Goal: Task Accomplishment & Management: Manage account settings

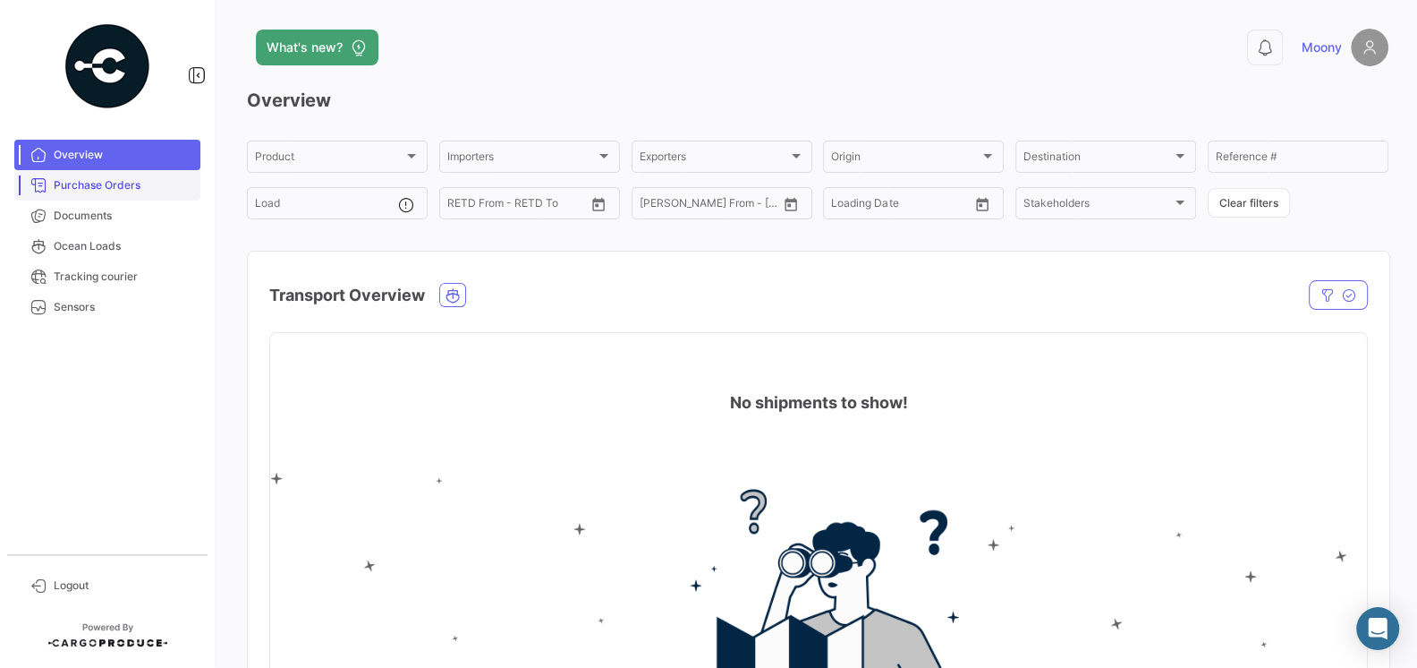
click at [83, 196] on link "Purchase Orders" at bounding box center [107, 185] width 186 height 30
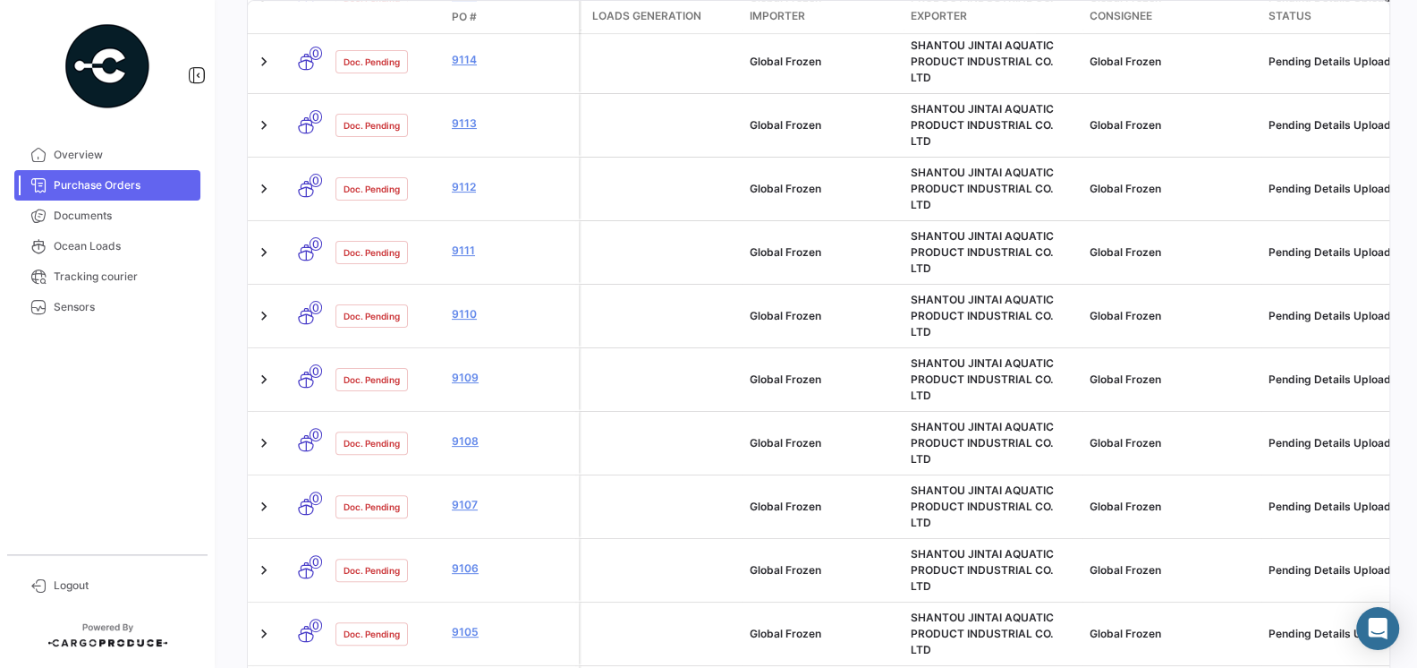
scroll to position [692, 0]
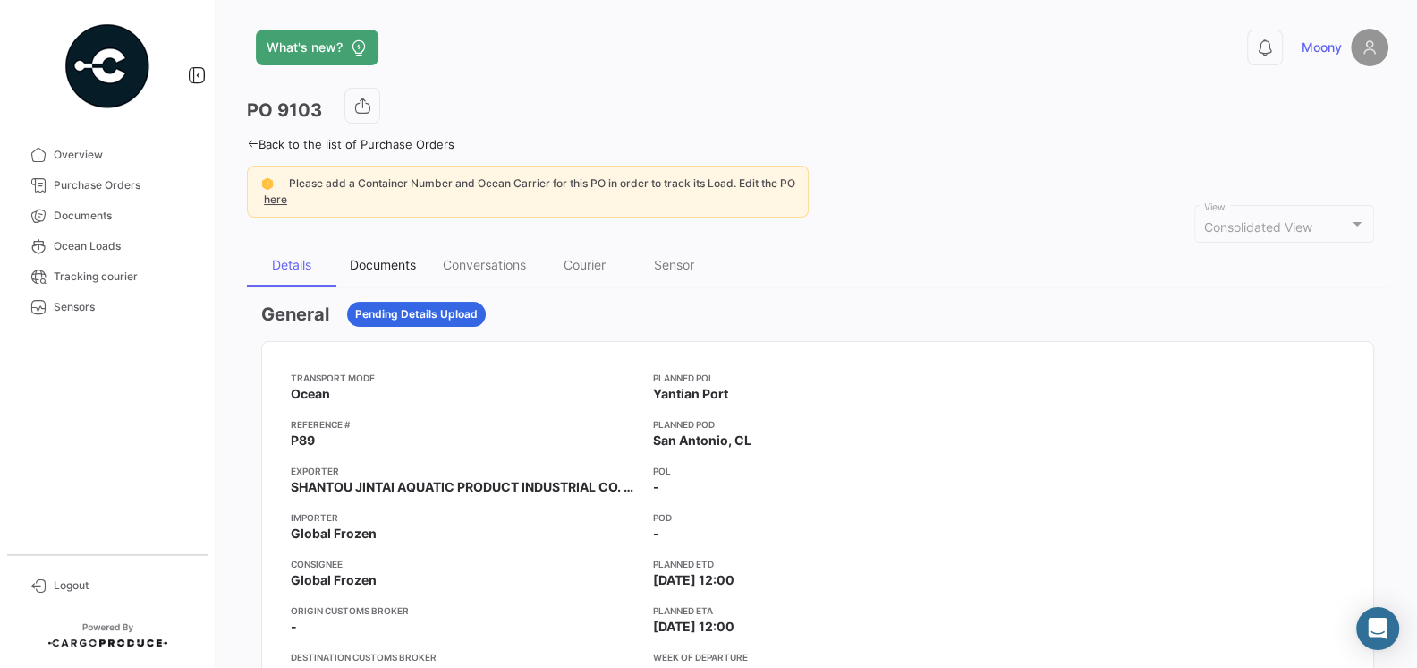
click at [375, 257] on div "Documents" at bounding box center [383, 264] width 66 height 15
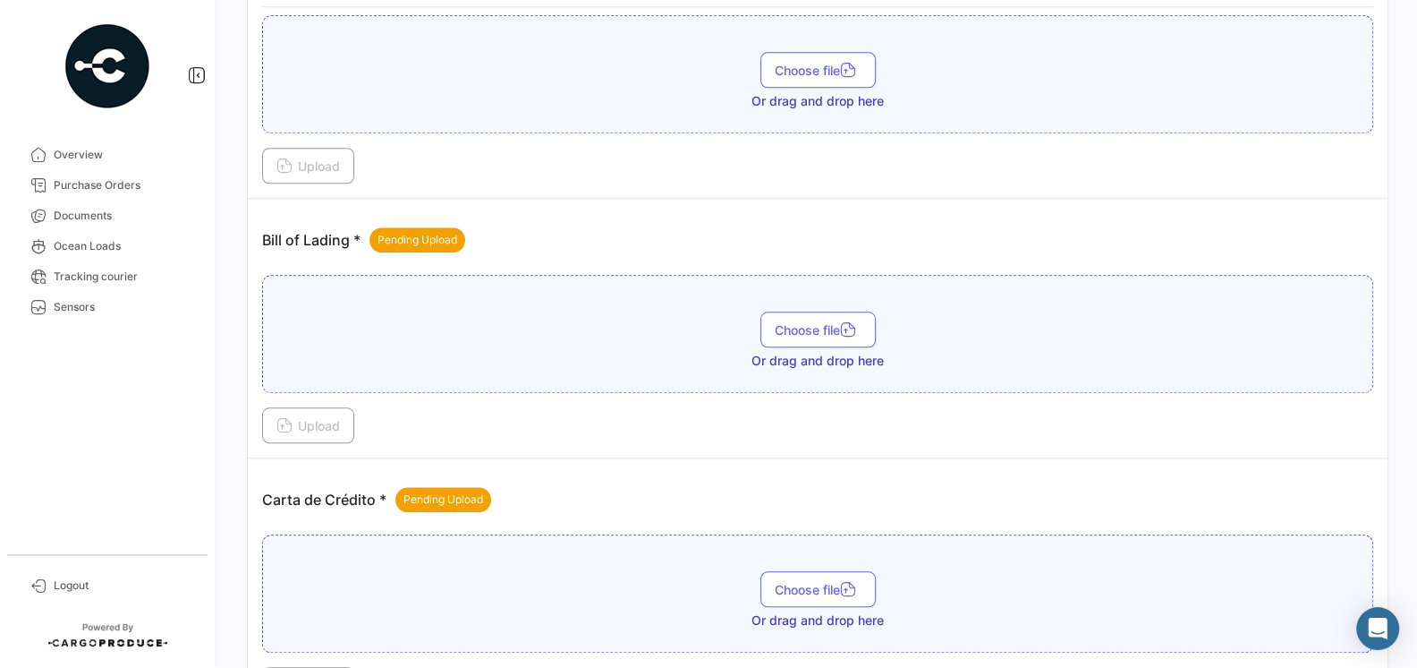
scroll to position [1439, 0]
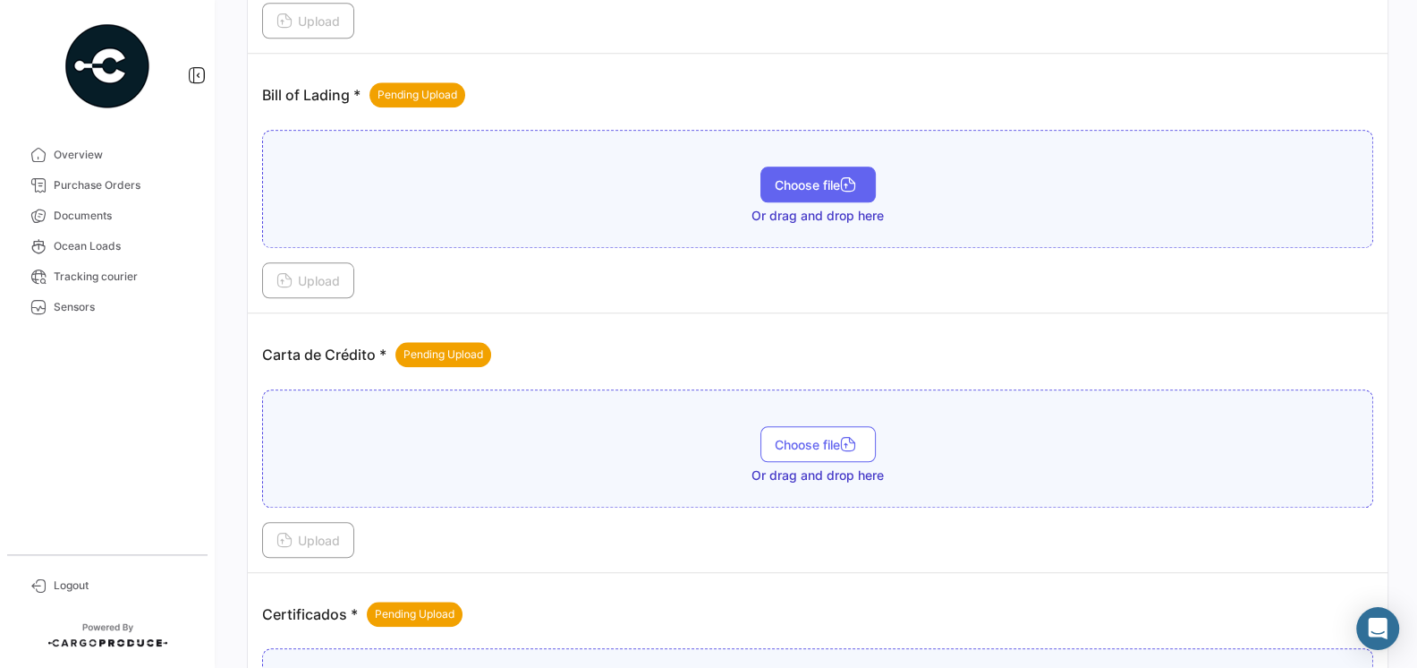
click at [773, 166] on button "Choose file" at bounding box center [818, 184] width 115 height 36
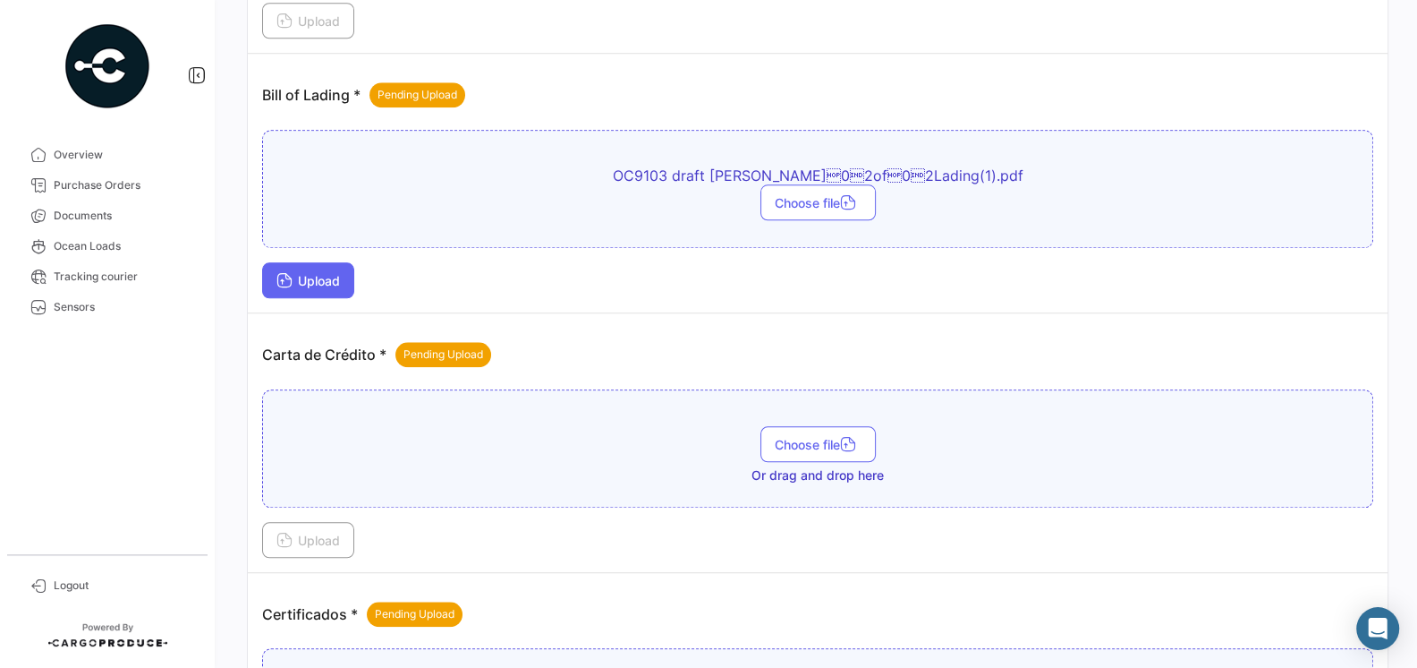
click at [353, 275] on button "Upload" at bounding box center [308, 280] width 92 height 36
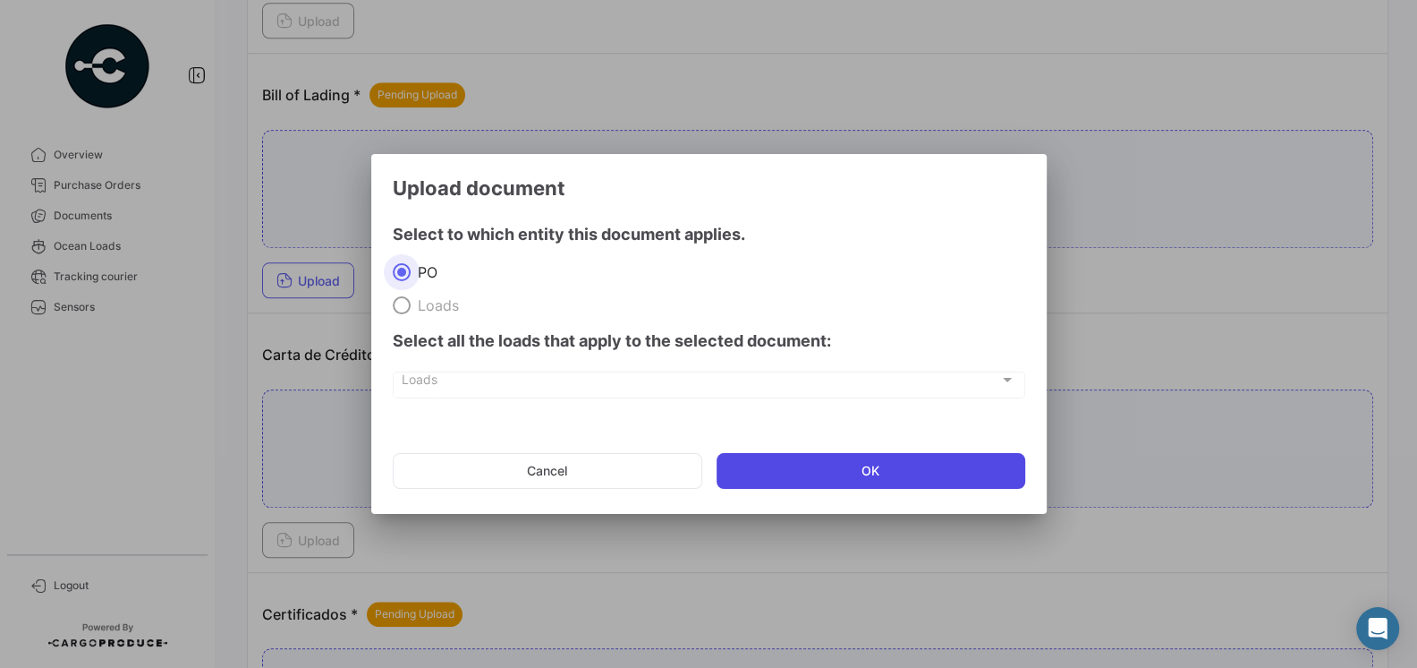
click at [792, 471] on button "OK" at bounding box center [871, 471] width 309 height 36
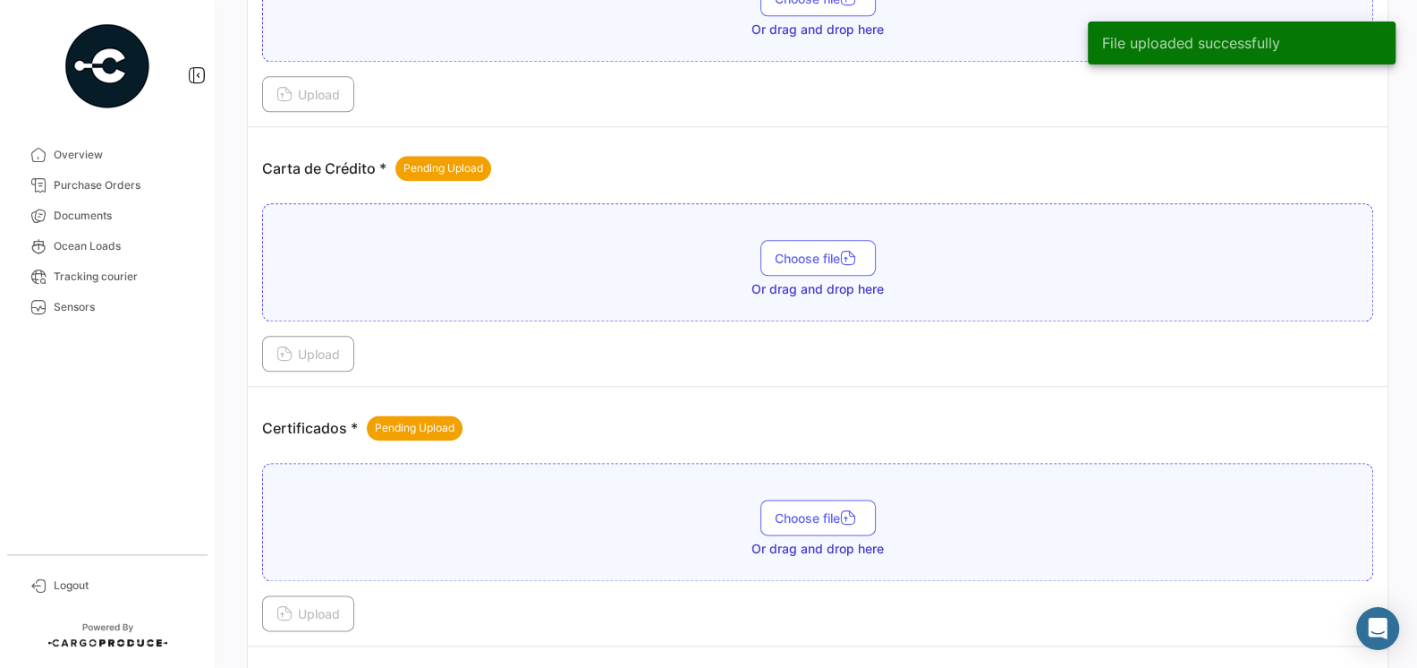
scroll to position [1781, 0]
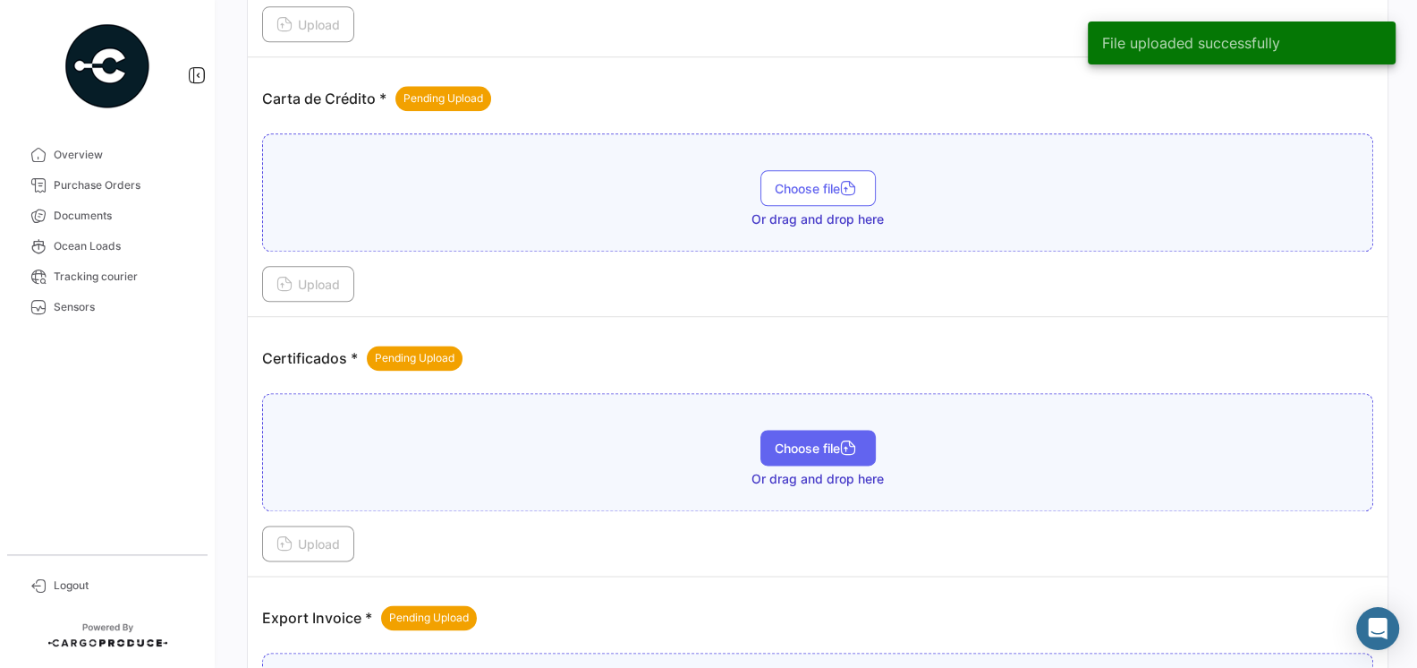
click at [782, 435] on button "Choose file" at bounding box center [818, 447] width 115 height 36
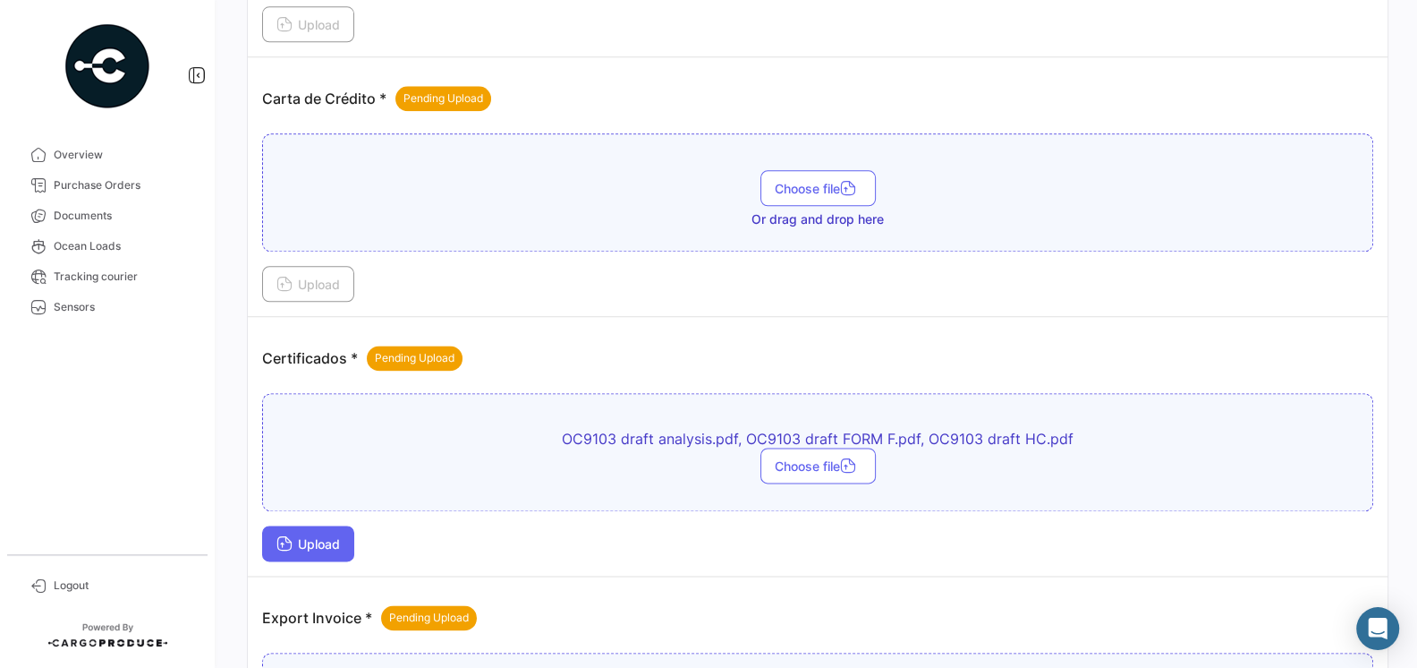
click at [327, 536] on span "Upload" at bounding box center [308, 543] width 64 height 15
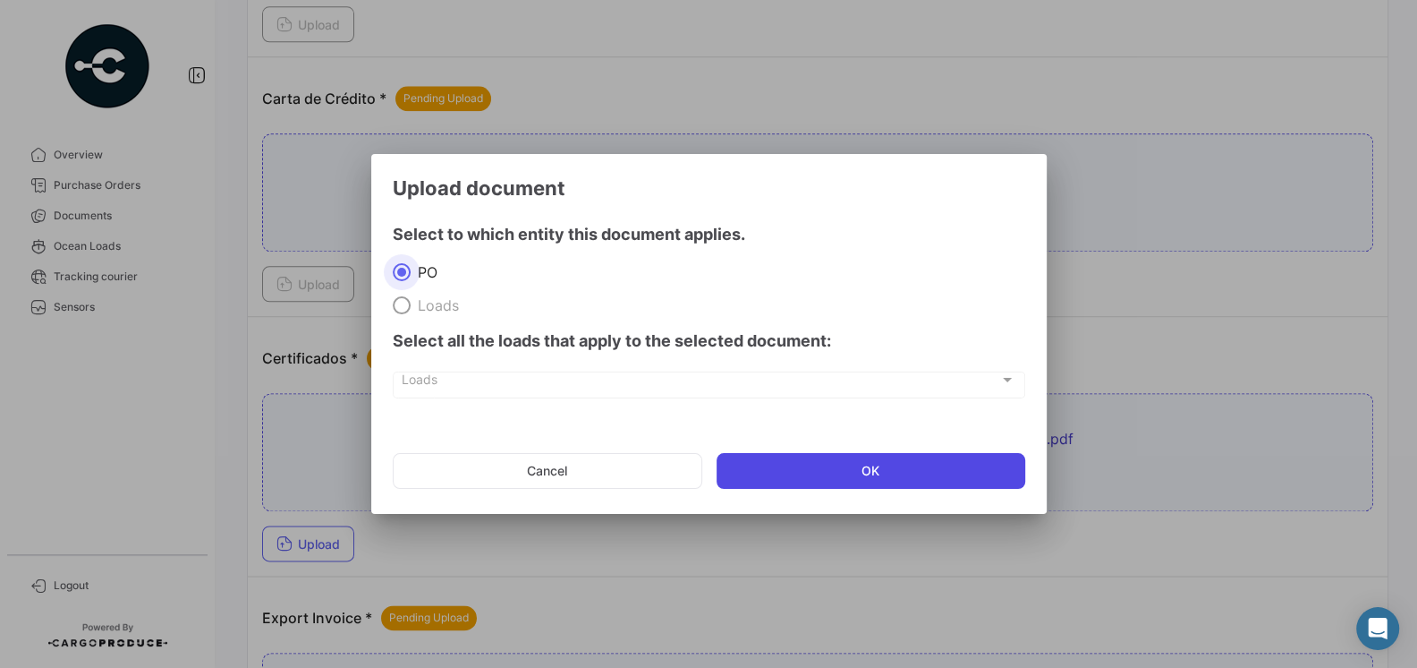
click at [769, 477] on button "OK" at bounding box center [871, 471] width 309 height 36
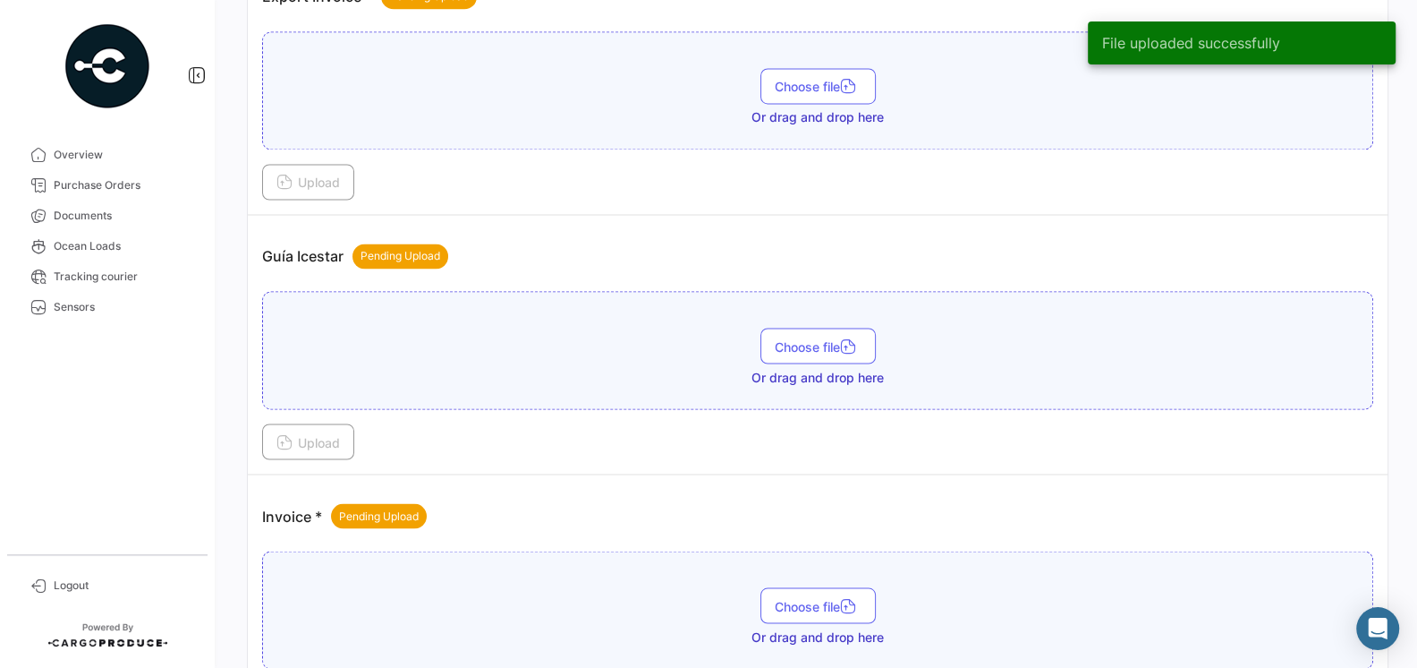
scroll to position [2583, 0]
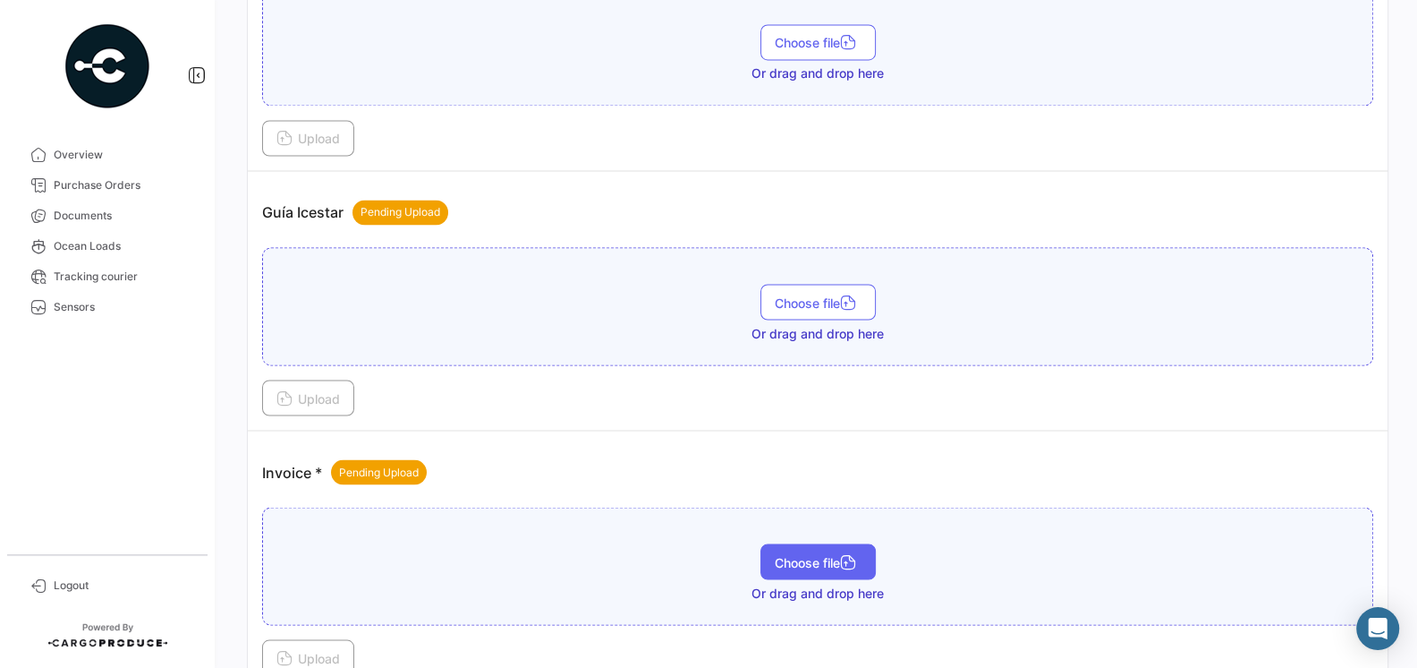
click at [821, 554] on span "Choose file" at bounding box center [818, 561] width 87 height 15
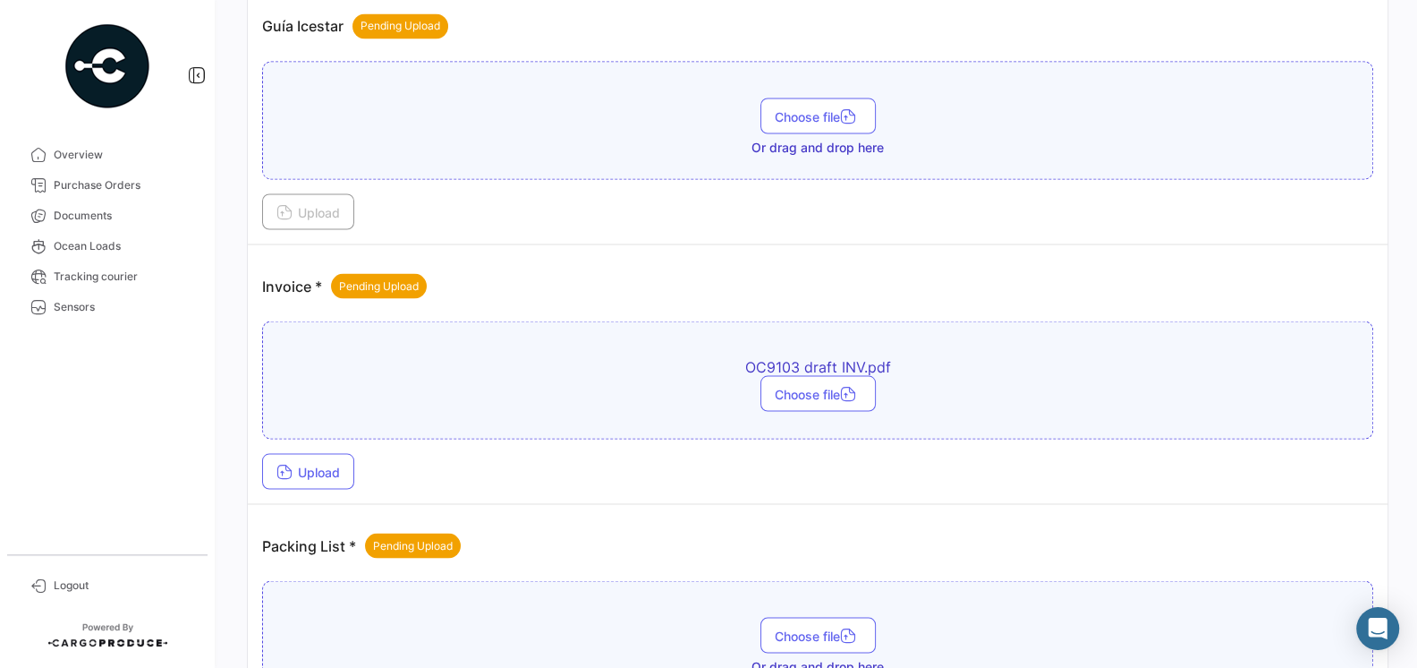
scroll to position [2873, 0]
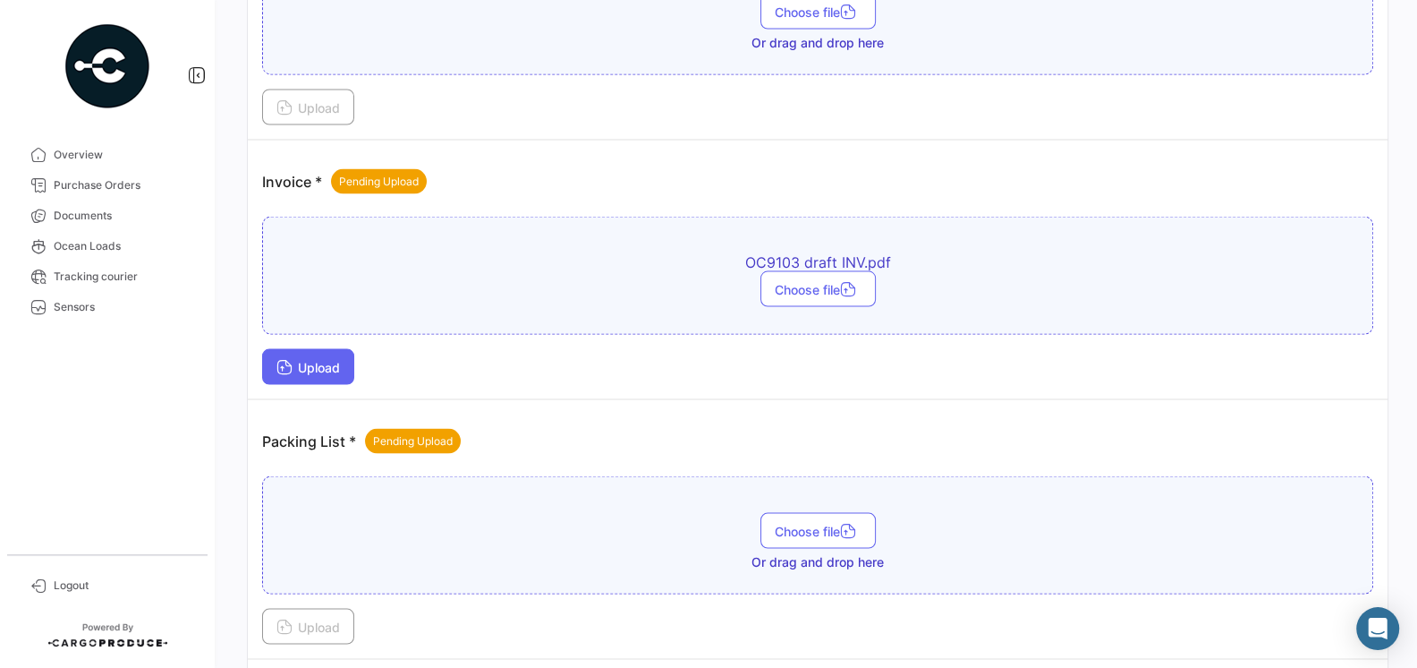
click at [340, 360] on span "Upload" at bounding box center [308, 367] width 64 height 15
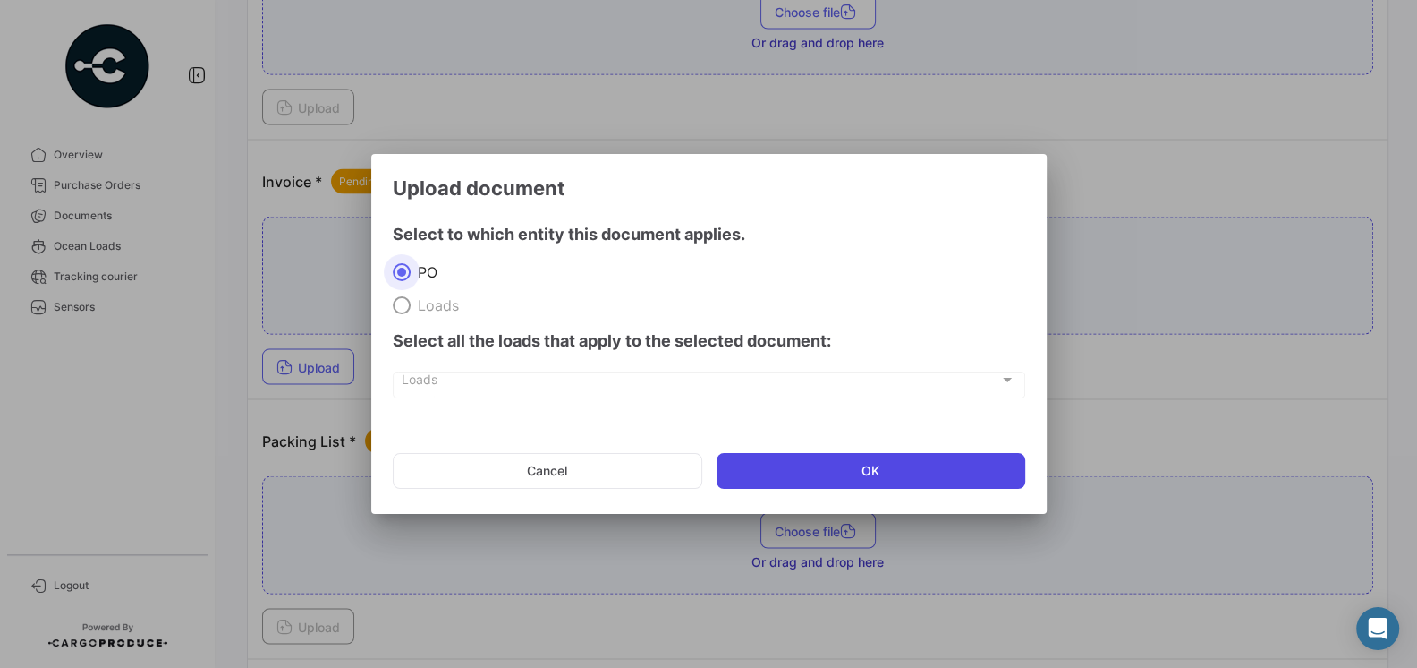
click at [795, 477] on button "OK" at bounding box center [871, 471] width 309 height 36
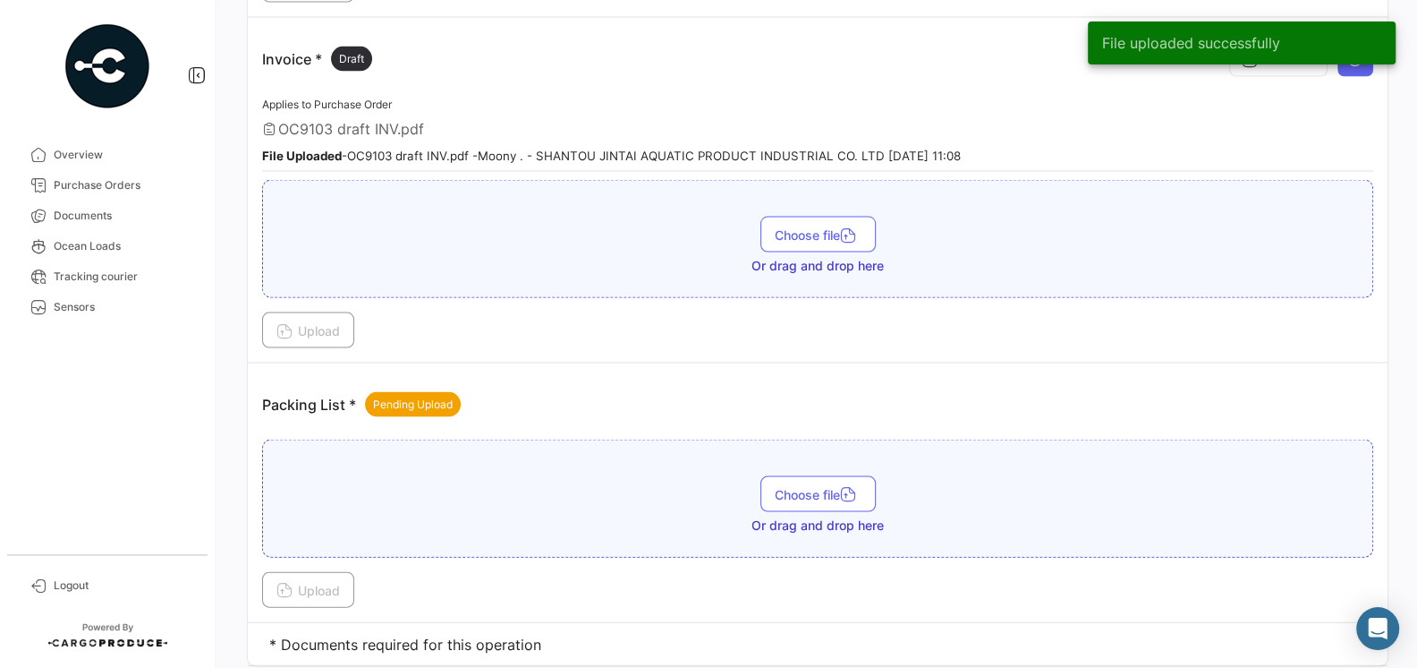
scroll to position [3018, 0]
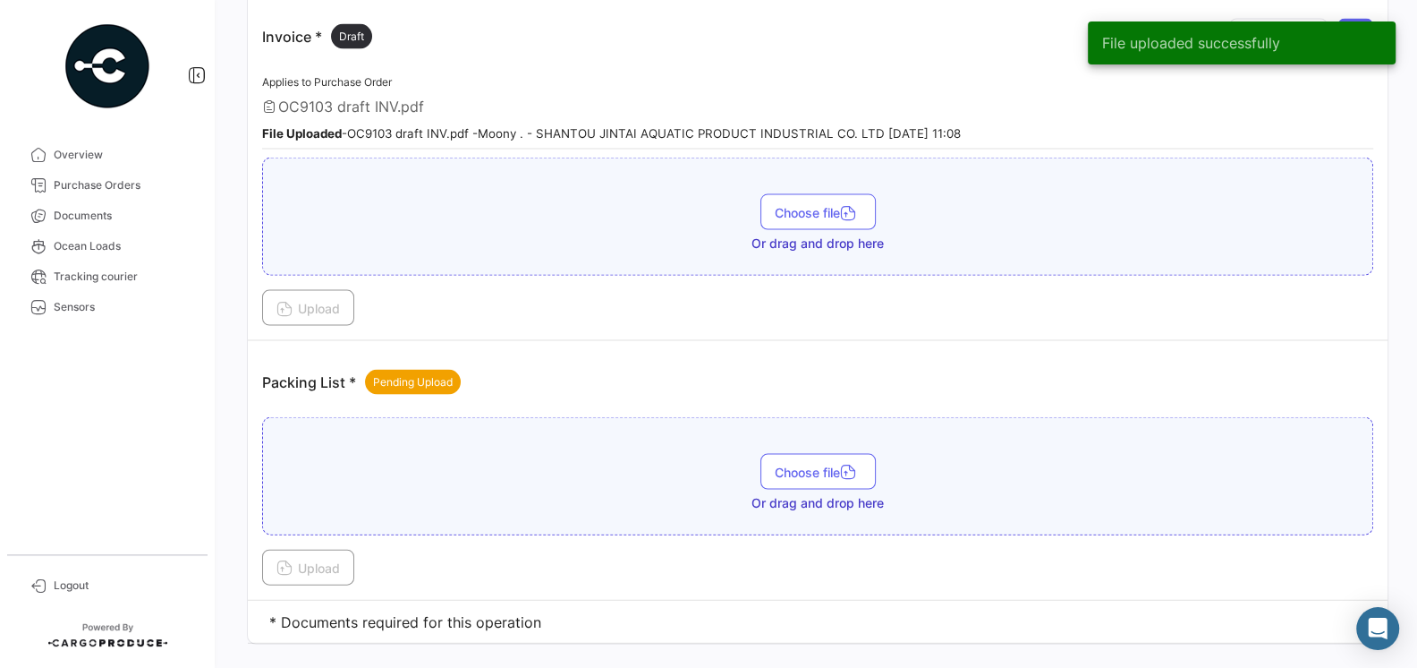
click at [802, 464] on span "Choose file" at bounding box center [818, 471] width 87 height 15
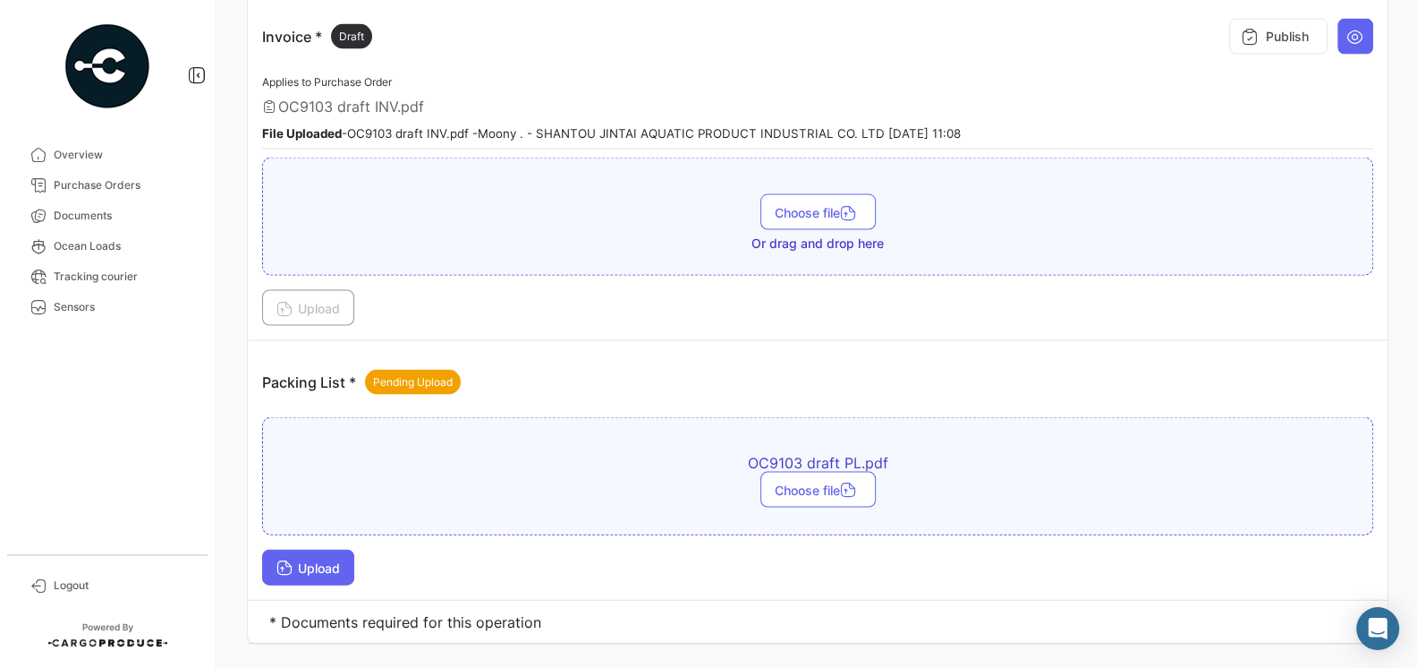
click at [327, 560] on span "Upload" at bounding box center [308, 567] width 64 height 15
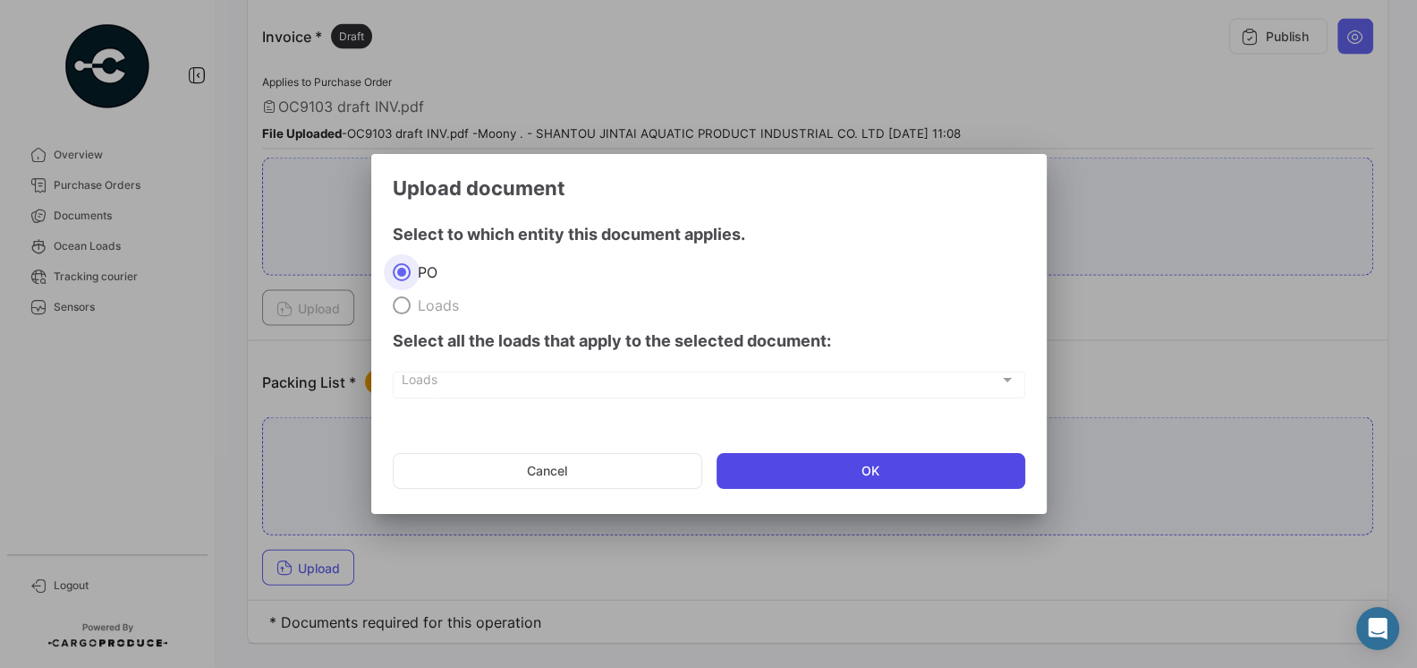
click at [783, 475] on button "OK" at bounding box center [871, 471] width 309 height 36
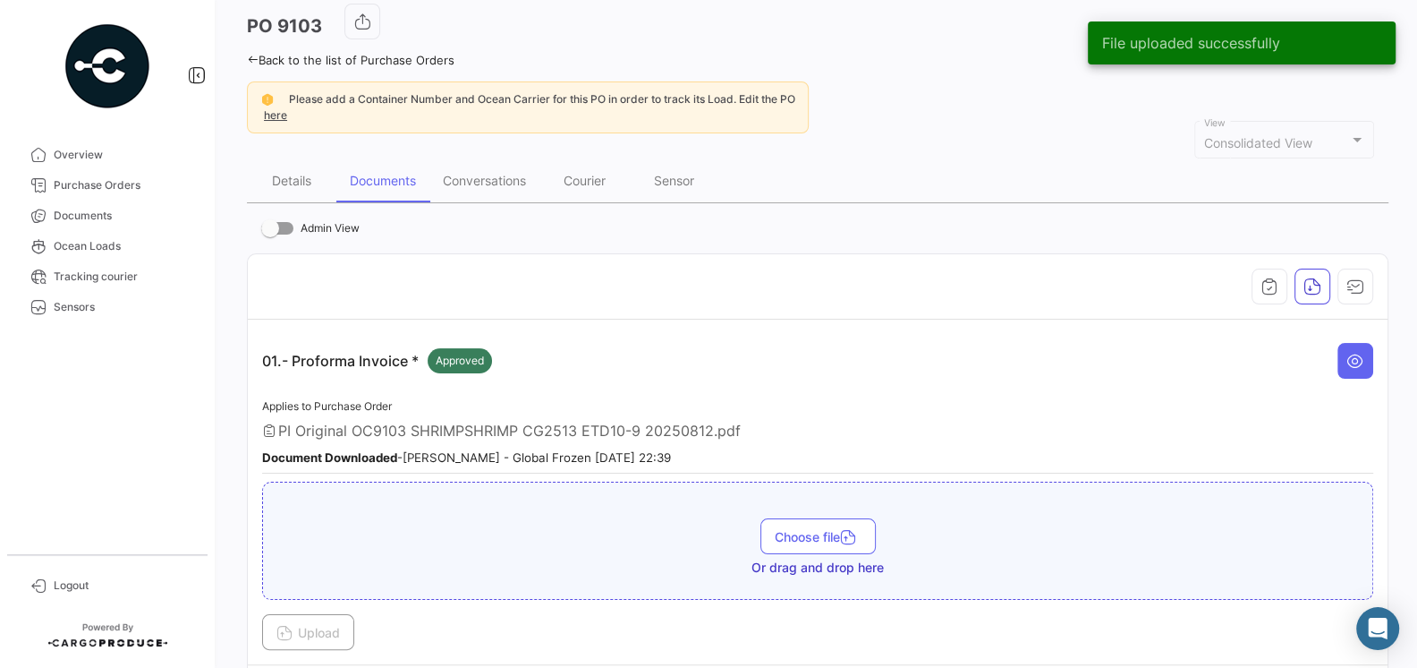
scroll to position [0, 0]
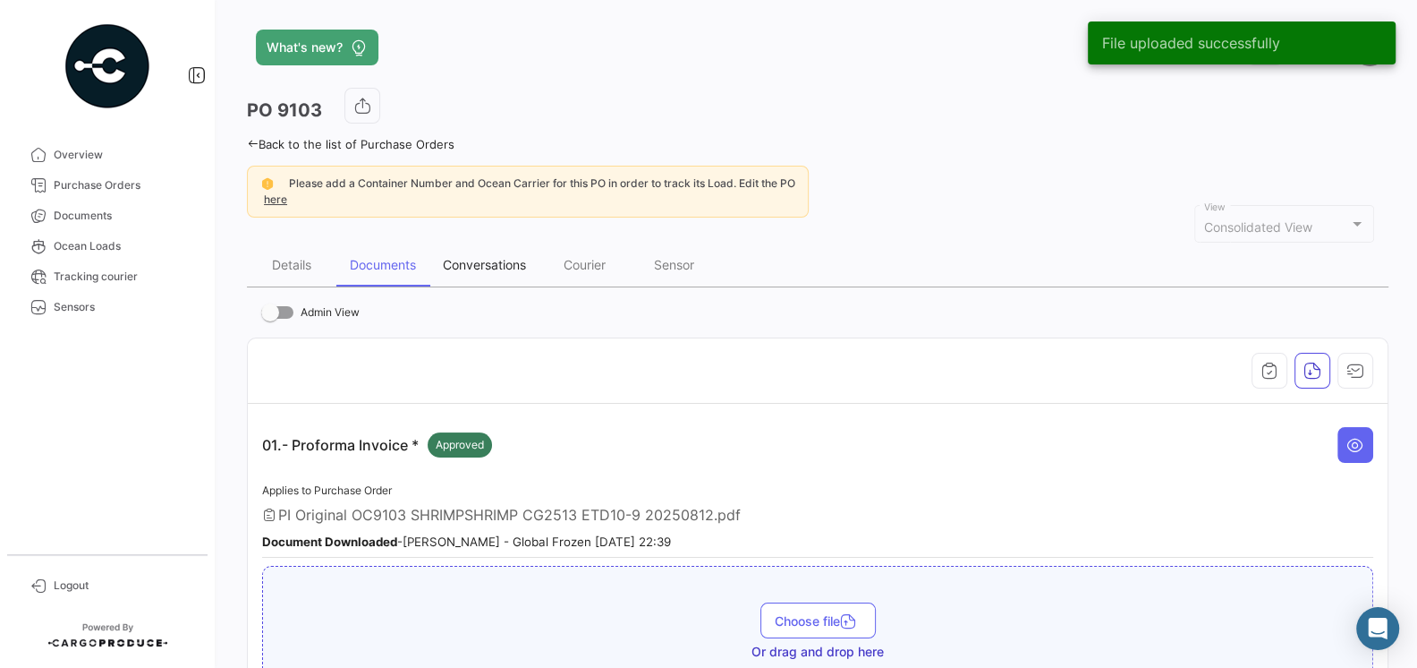
click at [493, 264] on div "Conversations" at bounding box center [484, 264] width 83 height 15
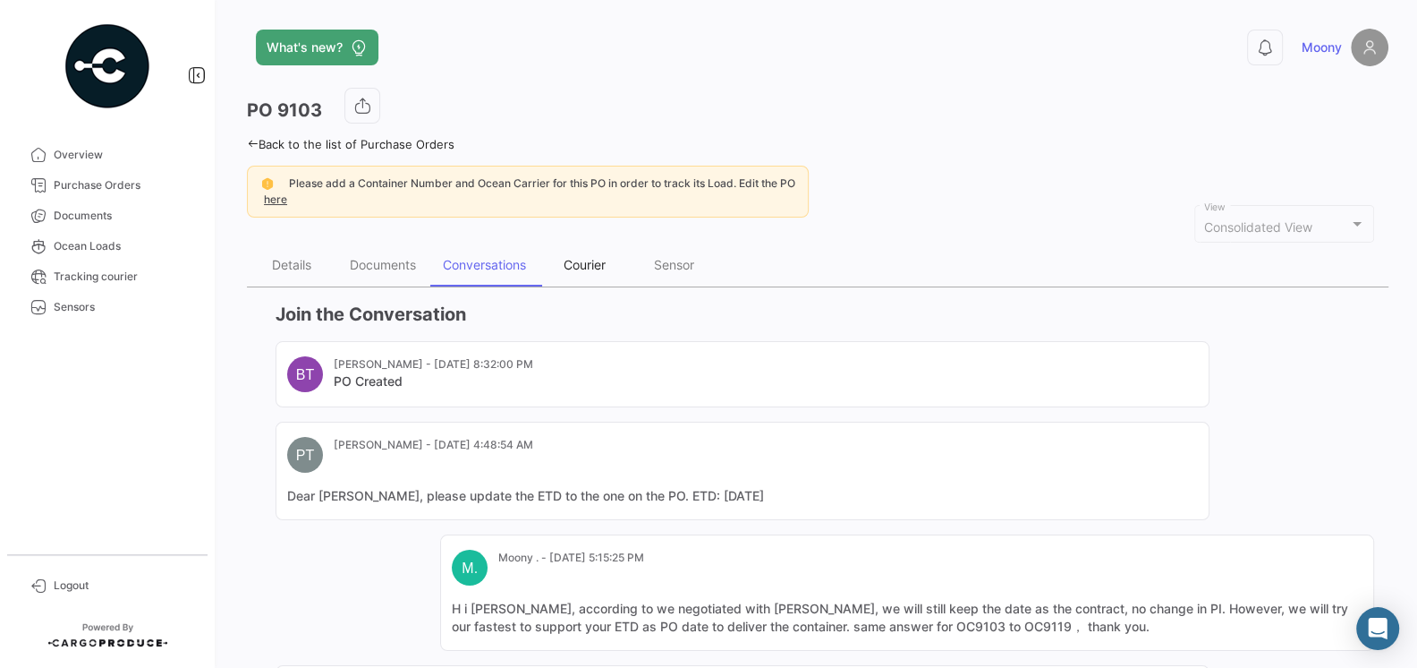
click at [587, 270] on div "Courier" at bounding box center [585, 264] width 42 height 15
